Goal: Transaction & Acquisition: Subscribe to service/newsletter

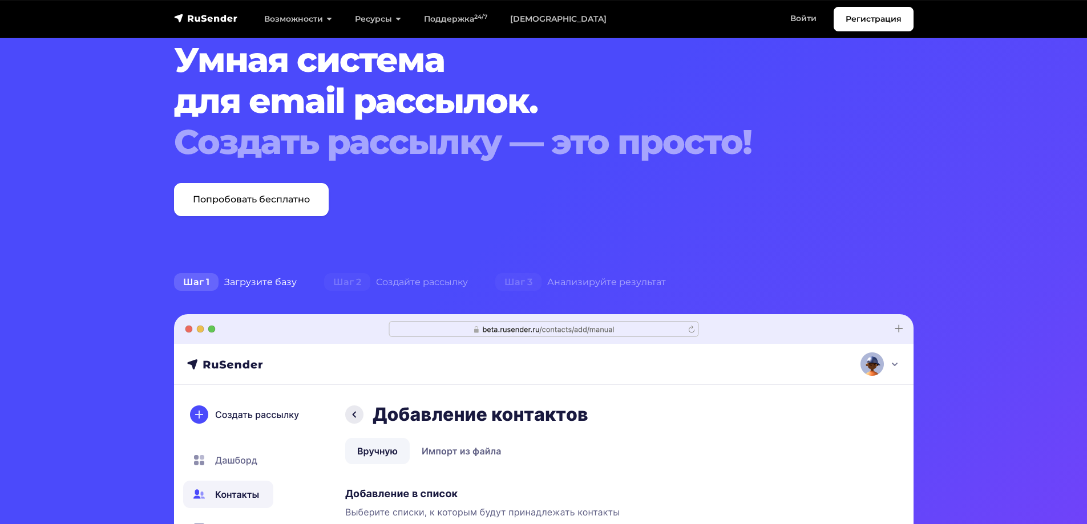
scroll to position [57, 0]
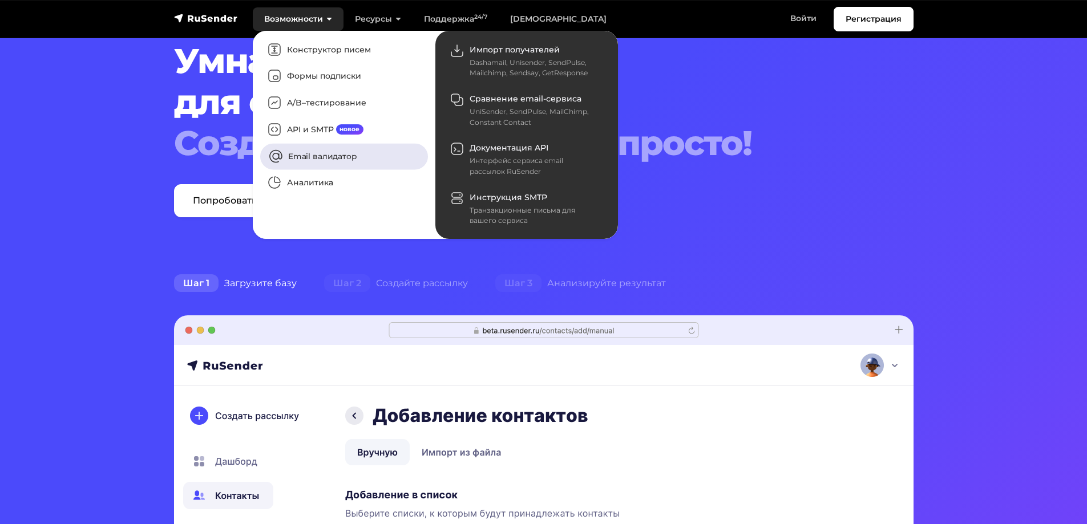
click at [322, 162] on link "Email валидатор" at bounding box center [344, 156] width 168 height 26
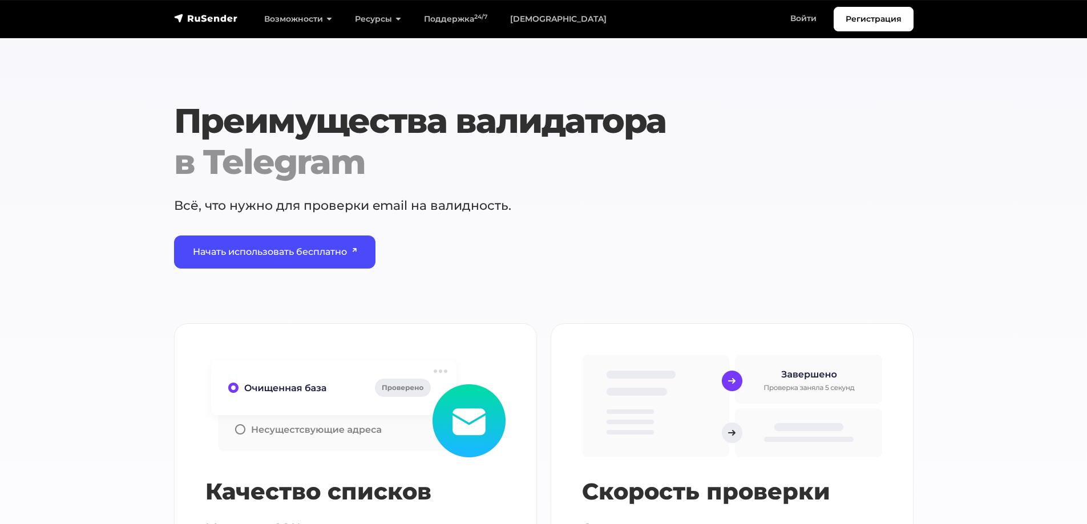
scroll to position [1255, 0]
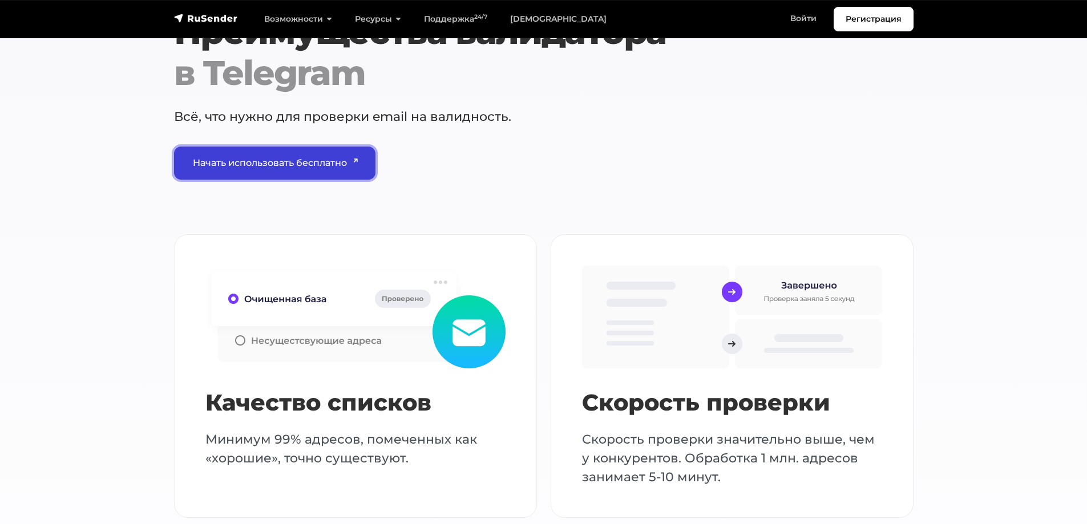
click at [316, 164] on link "Начать использовать бесплатно" at bounding box center [275, 163] width 202 height 33
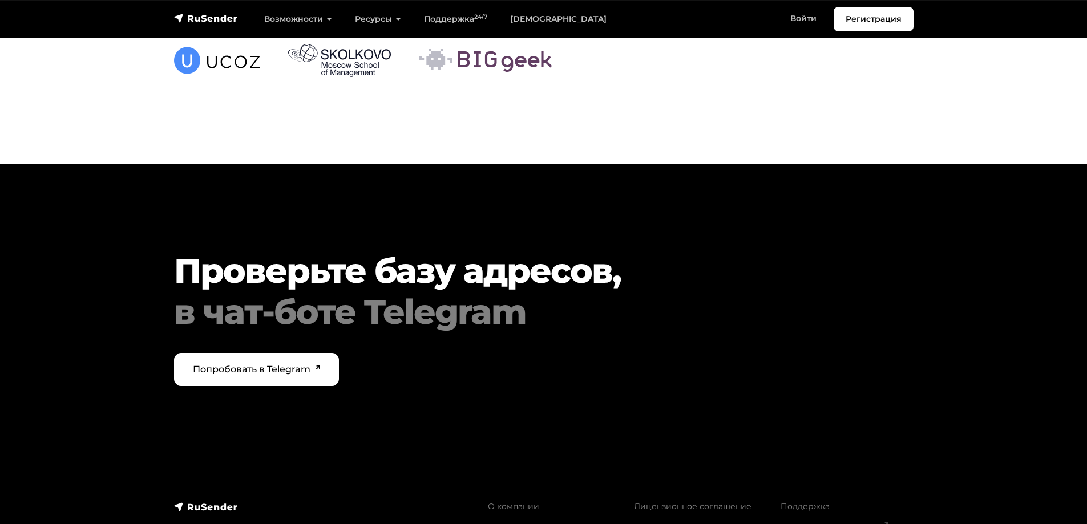
scroll to position [3900, 0]
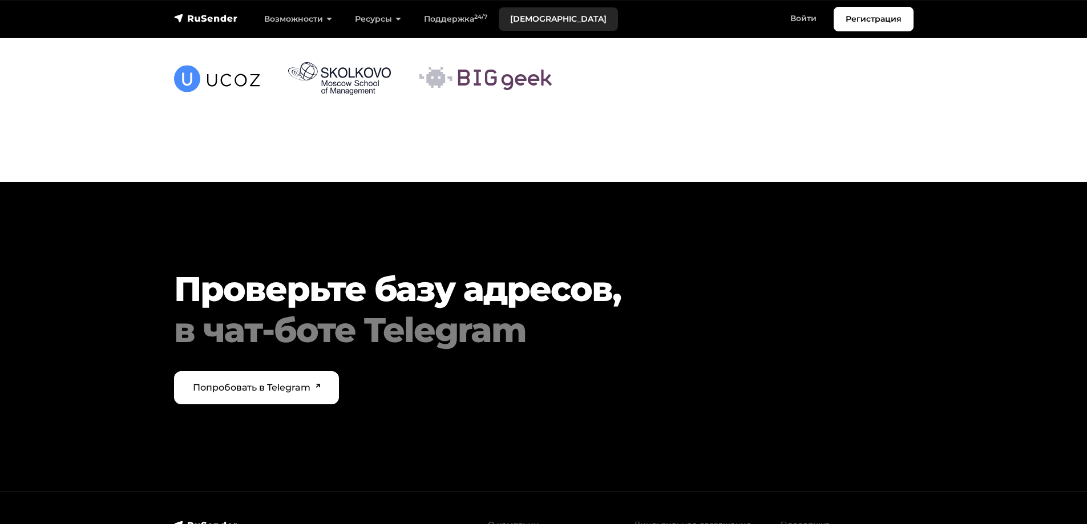
click at [542, 20] on link "[DEMOGRAPHIC_DATA]" at bounding box center [558, 18] width 119 height 23
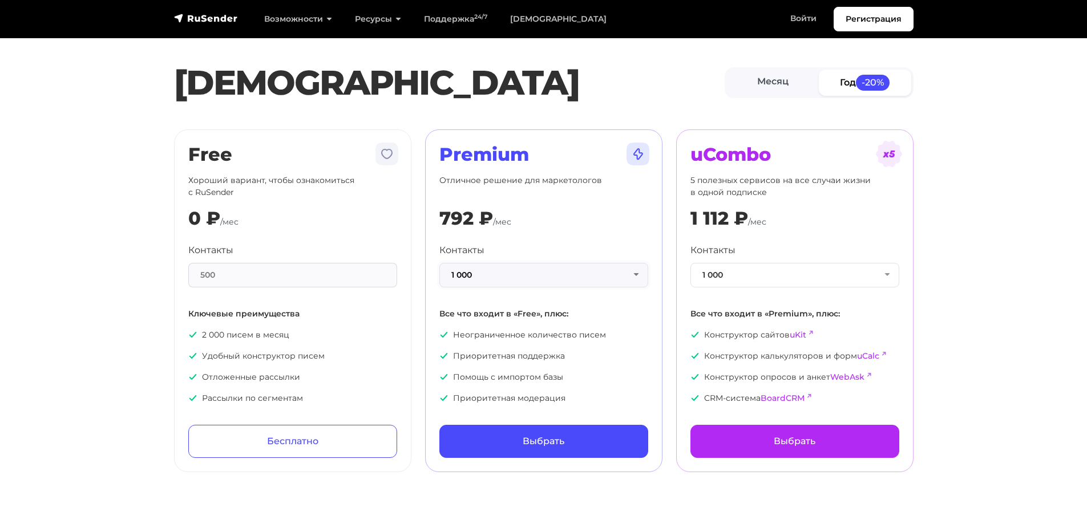
click at [623, 278] on button "1 000" at bounding box center [543, 275] width 209 height 25
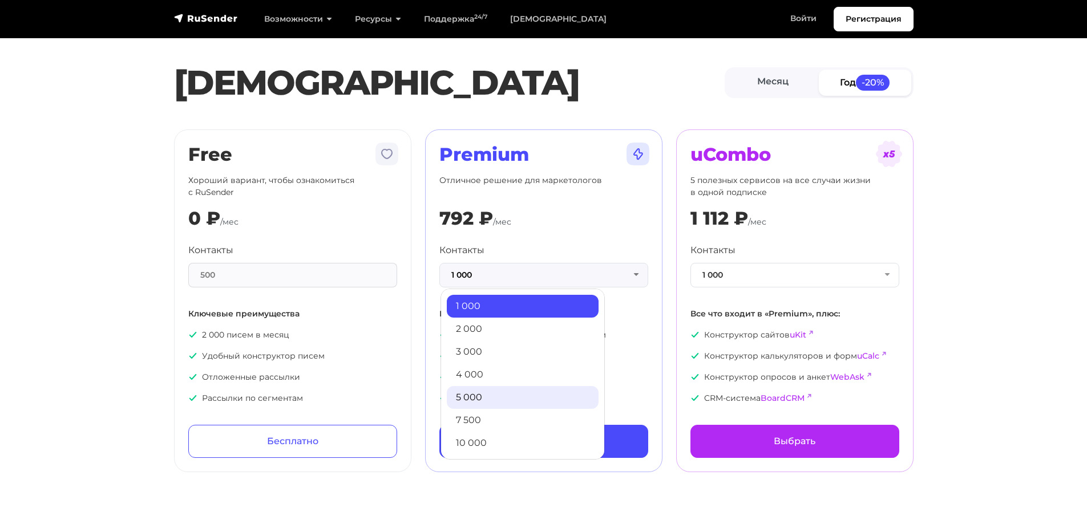
click at [545, 399] on link "5 000" at bounding box center [523, 397] width 152 height 23
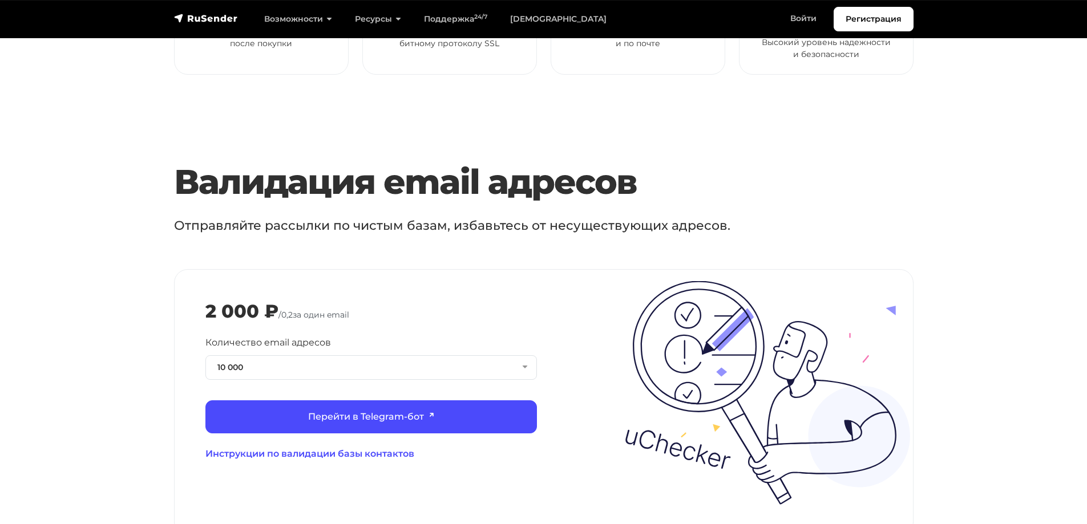
scroll to position [1198, 0]
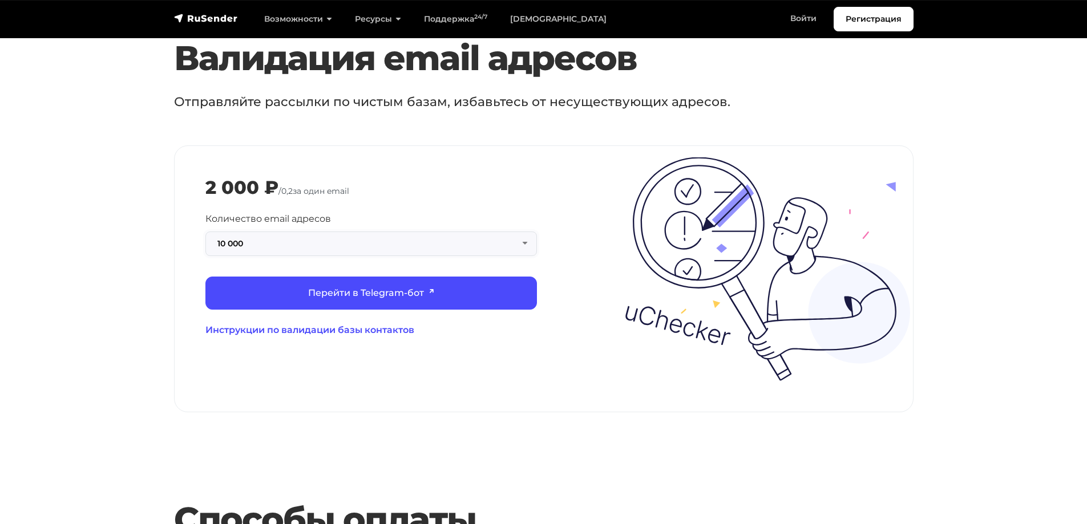
click at [374, 232] on button "10 000" at bounding box center [371, 244] width 332 height 25
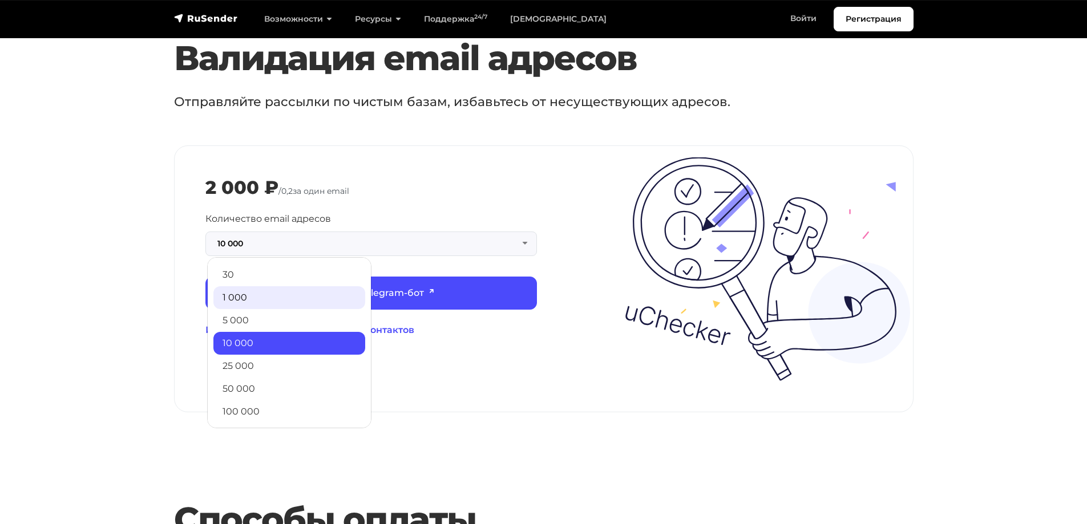
click at [294, 286] on link "1 000" at bounding box center [289, 297] width 152 height 23
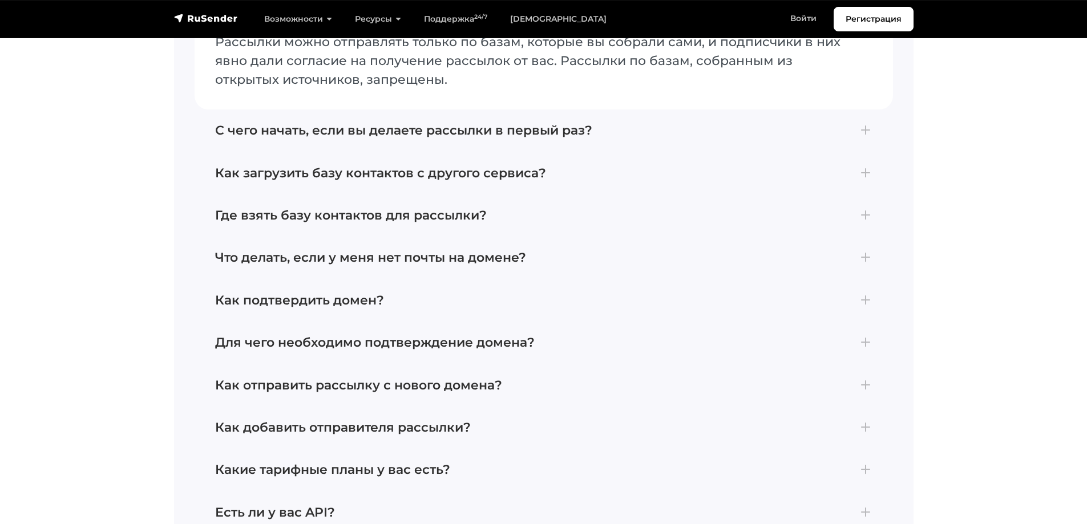
scroll to position [2625, 0]
